Goal: Task Accomplishment & Management: Use online tool/utility

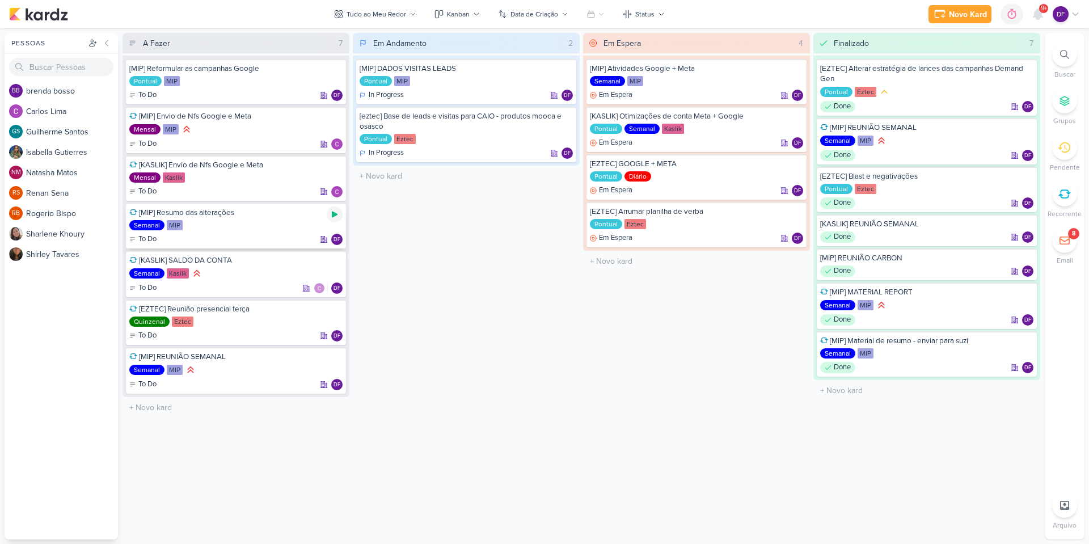
click at [329, 216] on div at bounding box center [335, 214] width 16 height 16
click at [1040, 15] on icon at bounding box center [1038, 14] width 9 height 10
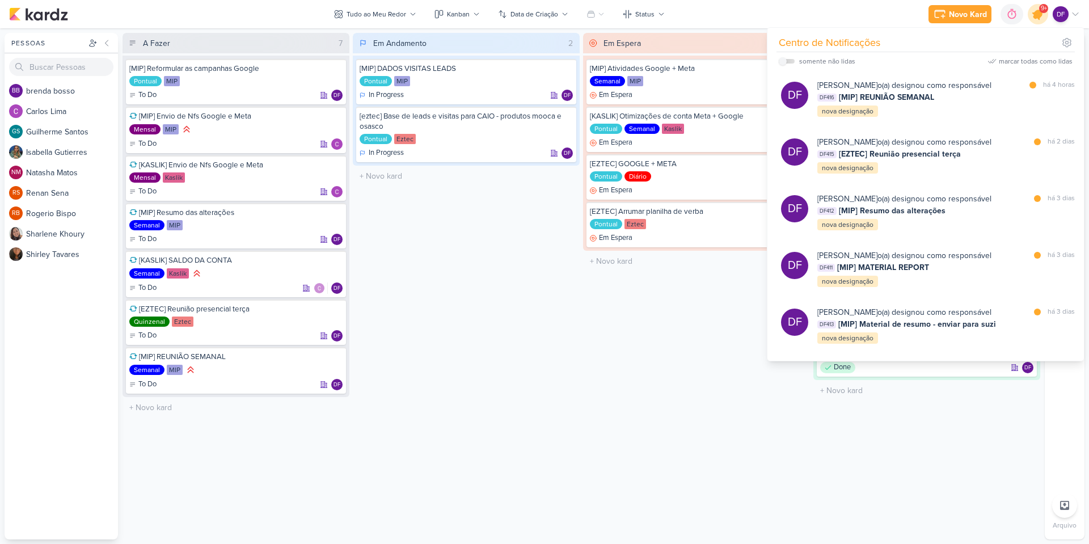
click at [1040, 15] on icon at bounding box center [1038, 14] width 14 height 14
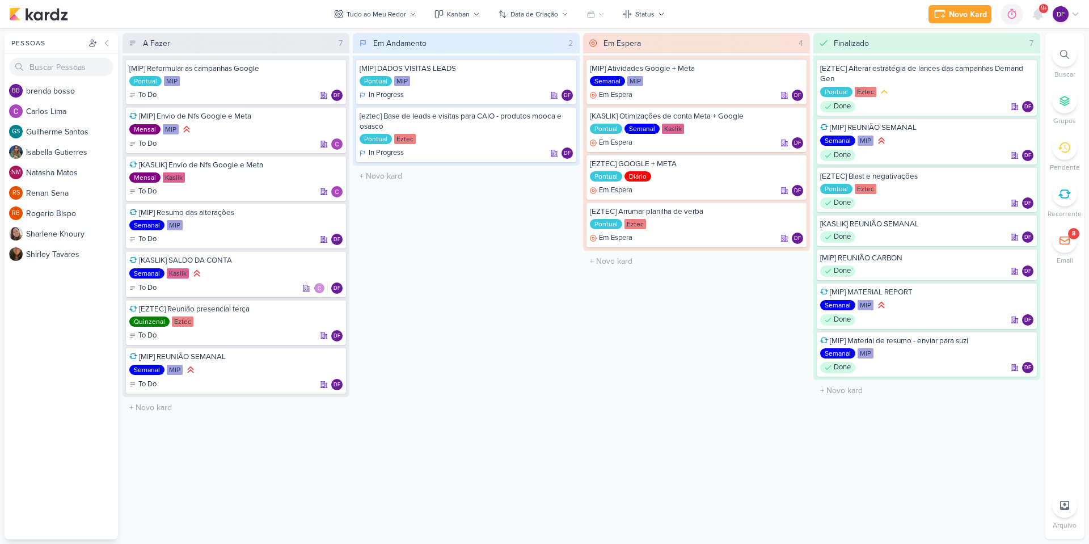
click at [1000, 12] on div "Novo Kard Ctrl + k 0h0m Sessão desligada... Hoje 0h0m Semana 0h0m Mês 0h0m Nenh…" at bounding box center [1004, 14] width 151 height 20
click at [1014, 16] on icon at bounding box center [1011, 14] width 11 height 11
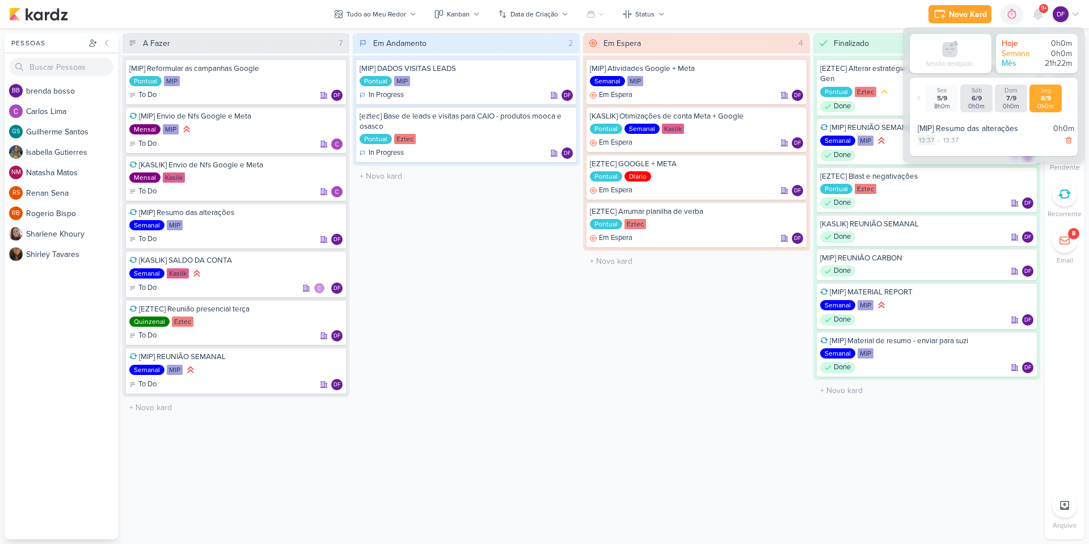
click at [931, 140] on div "13:37" at bounding box center [927, 140] width 18 height 10
select select "13"
select select "37"
click at [926, 152] on select "00 01 02 03 04 05 06 07 08 09 10 11 12 13 14 15 16 17 18 19 20 21 22 23" at bounding box center [926, 154] width 16 height 14
select select "10"
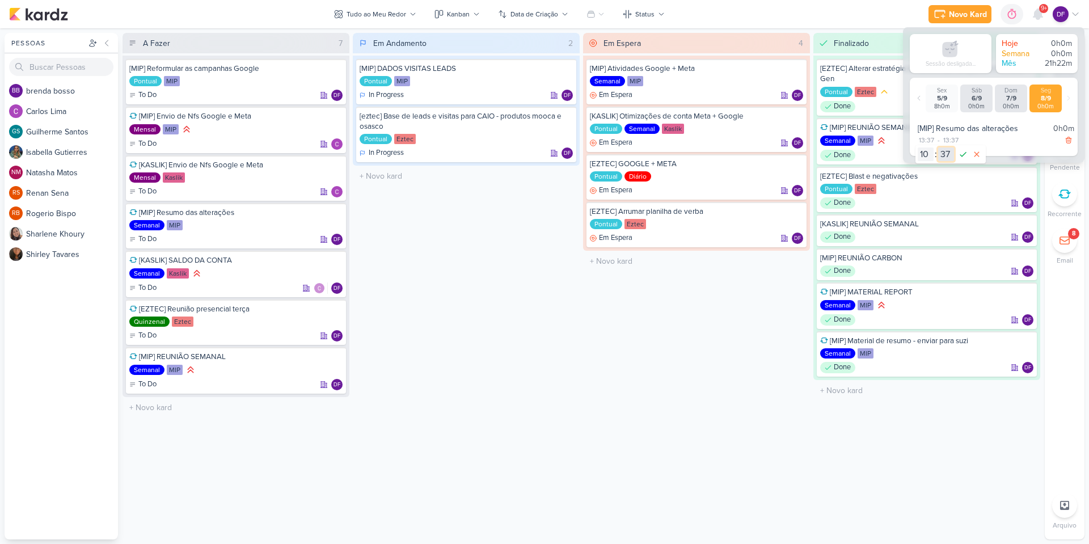
click at [947, 157] on select "00 01 02 03 04 05 06 07 08 09 10 11 12 13 14 15 16 17 18 19 20 21 22 23 24 25 2…" at bounding box center [946, 154] width 16 height 14
click at [959, 157] on icon at bounding box center [963, 154] width 14 height 14
click at [594, 357] on div "Em Espera 4 [MIP] Atividades Google + Meta Semanal MIP Em Espera DF" at bounding box center [696, 286] width 227 height 507
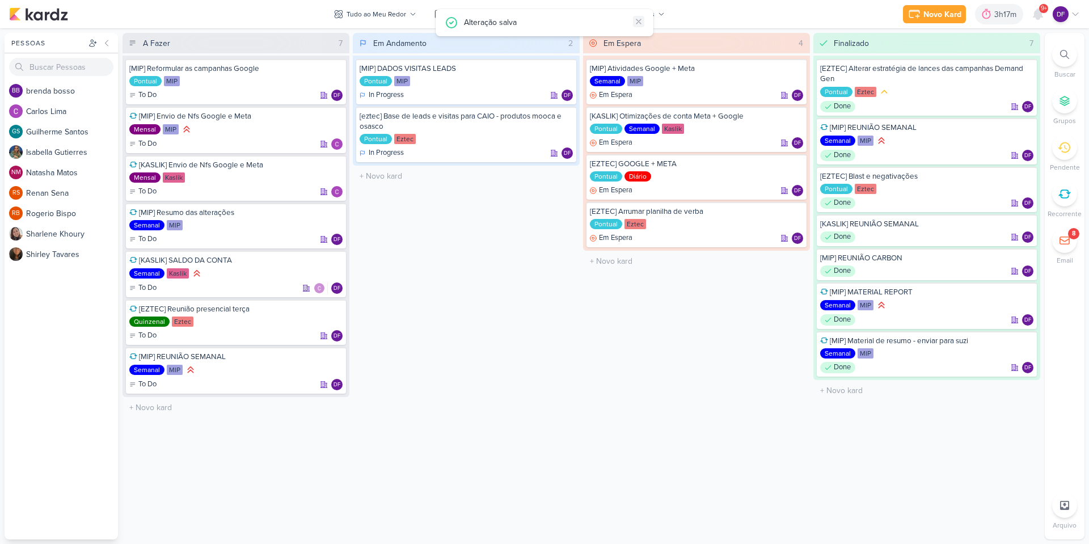
click at [636, 16] on button at bounding box center [638, 21] width 11 height 11
click at [345, 541] on div "Preferências de Quadros [GEOGRAPHIC_DATA] Organização Não tem nenhum quadro aqu…" at bounding box center [544, 286] width 1089 height 516
click at [959, 523] on div "Finalizado 7 [EZTEC] Alterar estratégia de lances das campanhas Demand Gen Pont…" at bounding box center [926, 286] width 227 height 507
click at [330, 309] on div at bounding box center [335, 311] width 16 height 16
click at [334, 314] on icon at bounding box center [334, 310] width 9 height 9
